Goal: Transaction & Acquisition: Purchase product/service

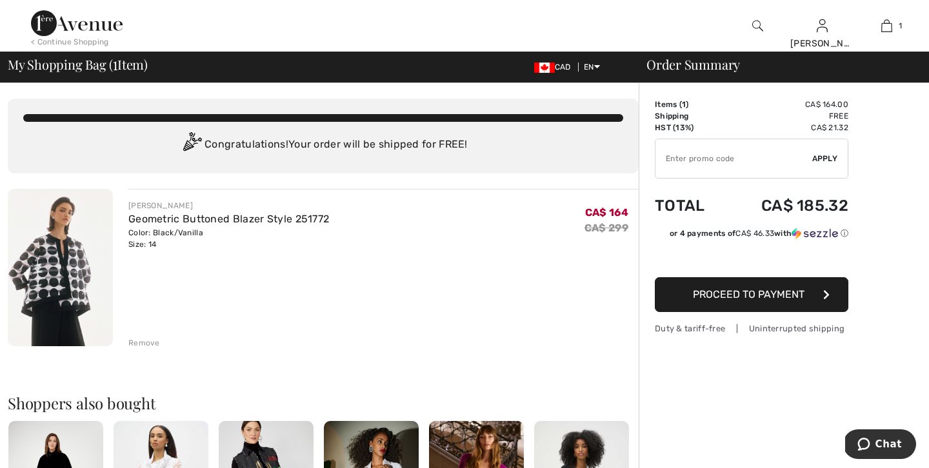
click at [755, 293] on span "Proceed to Payment" at bounding box center [749, 294] width 112 height 12
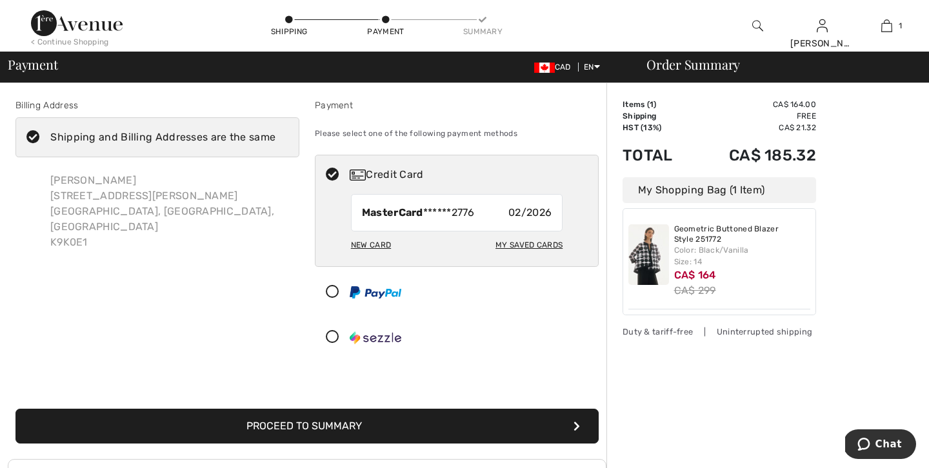
click at [344, 425] on button "Proceed to Summary" at bounding box center [306, 426] width 583 height 35
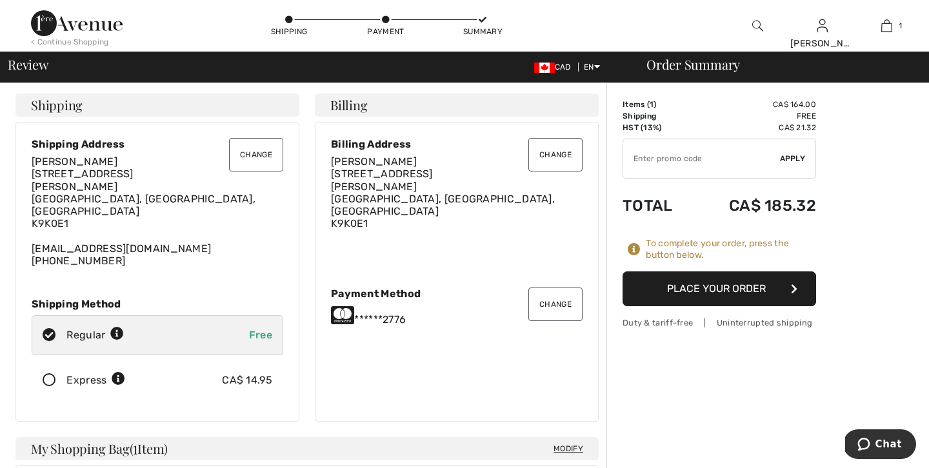
click at [724, 286] on button "Place Your Order" at bounding box center [719, 289] width 194 height 35
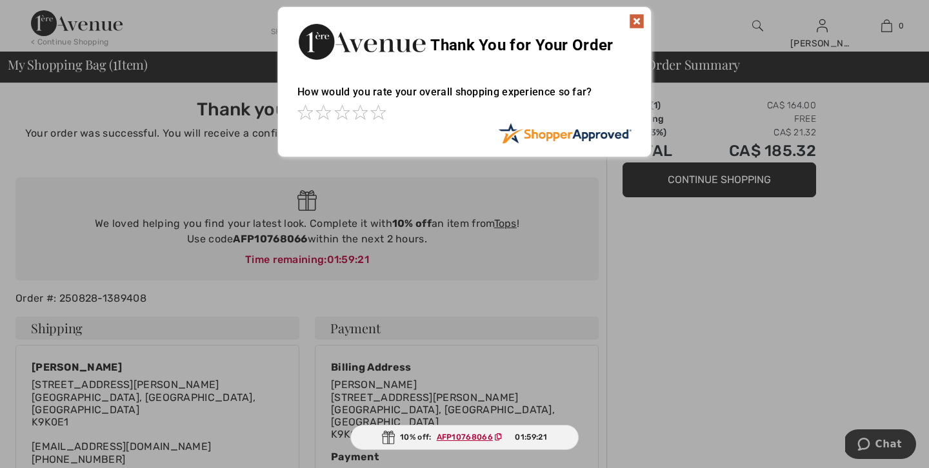
click at [635, 18] on img at bounding box center [636, 21] width 15 height 15
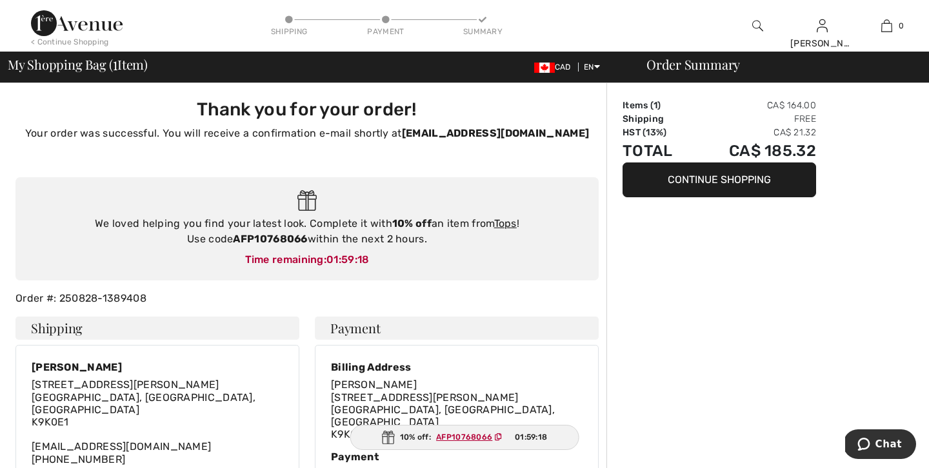
click at [464, 434] on ins "AFP10768066" at bounding box center [464, 437] width 56 height 9
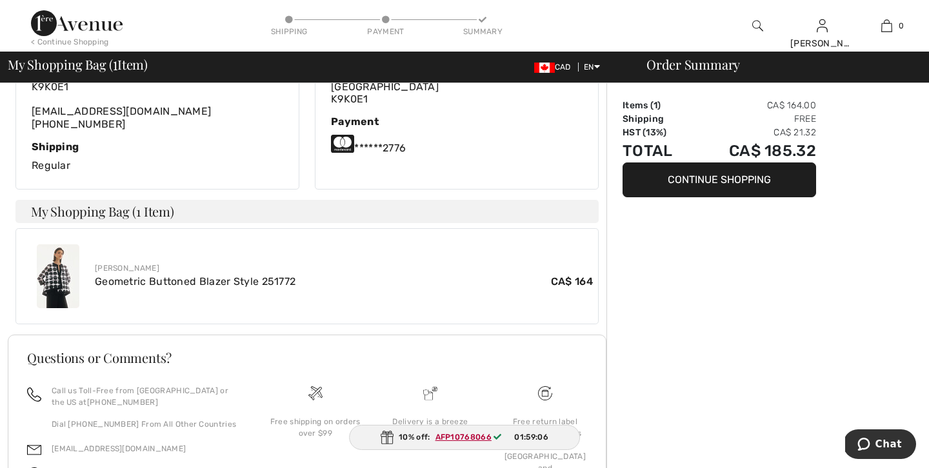
scroll to position [310, 0]
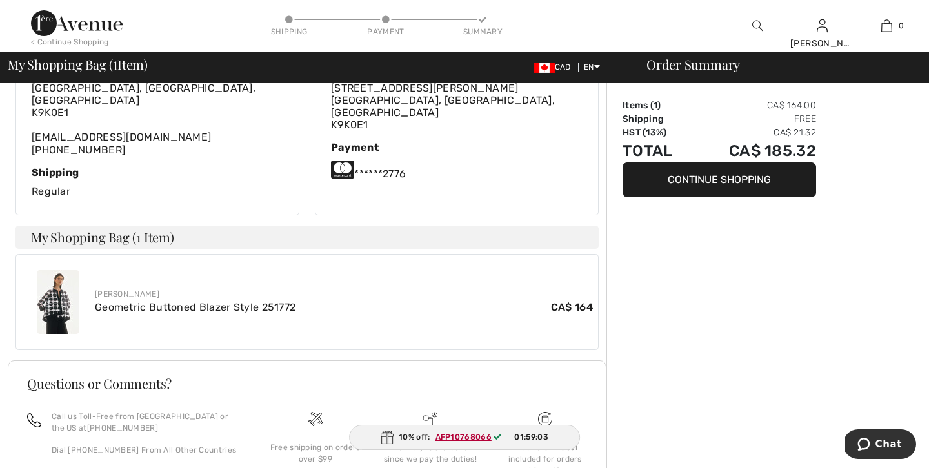
click at [486, 435] on ins "AFP10768066" at bounding box center [463, 437] width 56 height 9
click at [537, 435] on span "01:59:01" at bounding box center [531, 438] width 32 height 12
click at [386, 434] on img at bounding box center [387, 438] width 13 height 14
click at [458, 435] on ins "AFP10768066" at bounding box center [463, 437] width 56 height 9
